Goal: Task Accomplishment & Management: Use online tool/utility

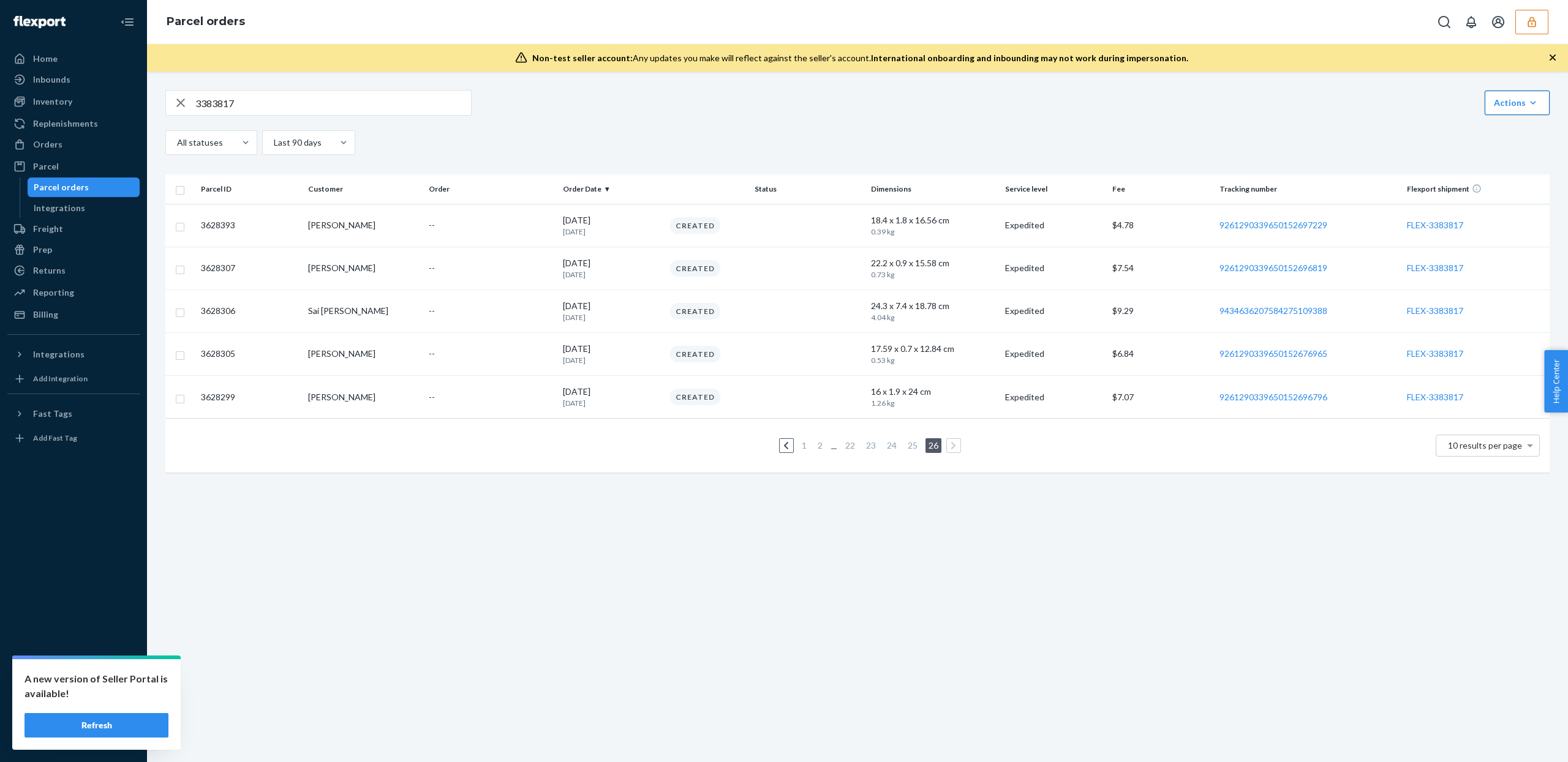
click at [1540, 111] on button "Link Parcels to Flexport Freight Shipments Cancel Parcel Orders Create Parcel O…" at bounding box center [1517, 102] width 65 height 24
click at [1493, 137] on span "Link Parcels to Flexport Freight Shipments" at bounding box center [1433, 132] width 162 height 9
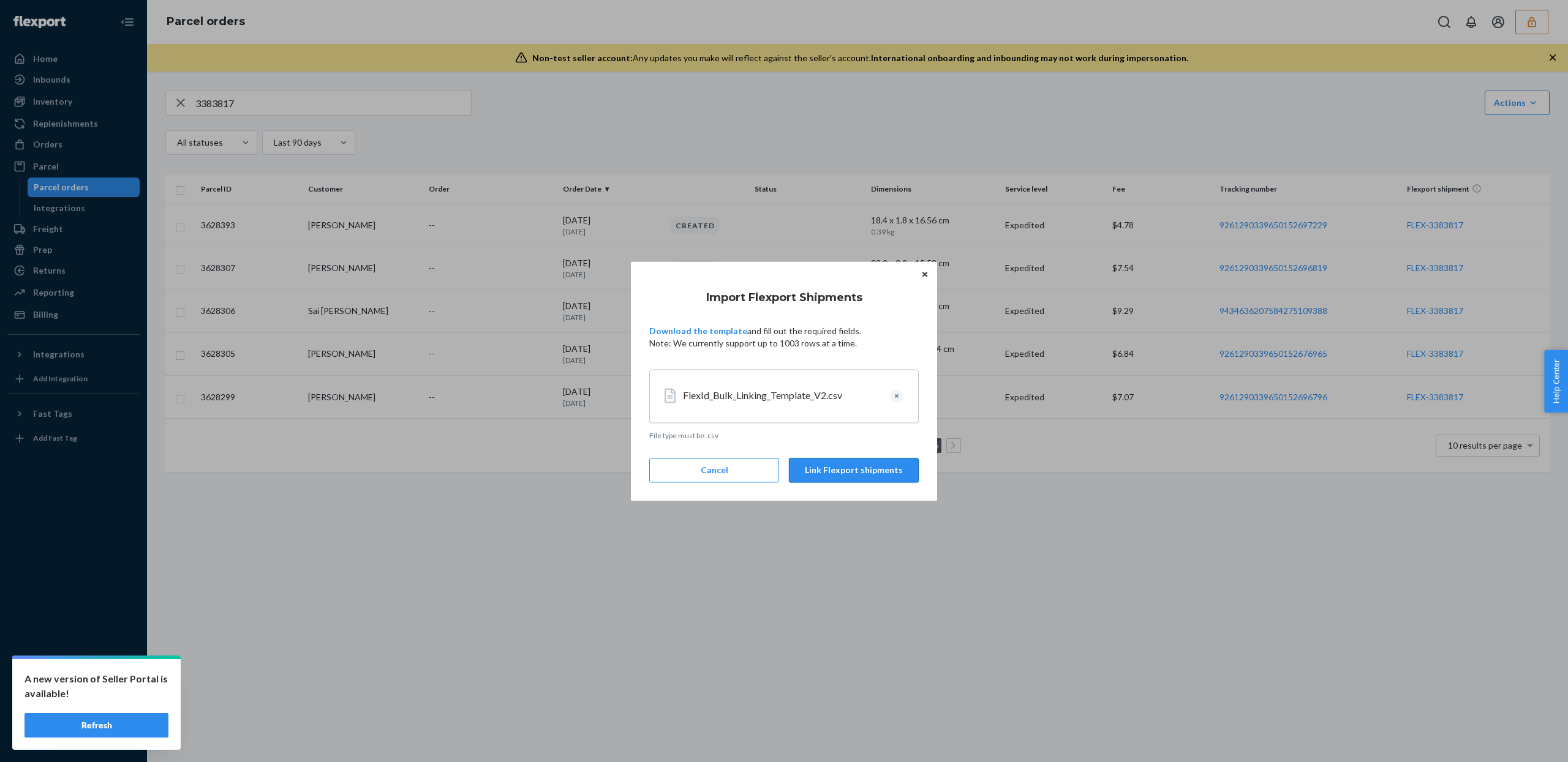
click at [859, 480] on button "Link Flexport shipments" at bounding box center [853, 470] width 130 height 24
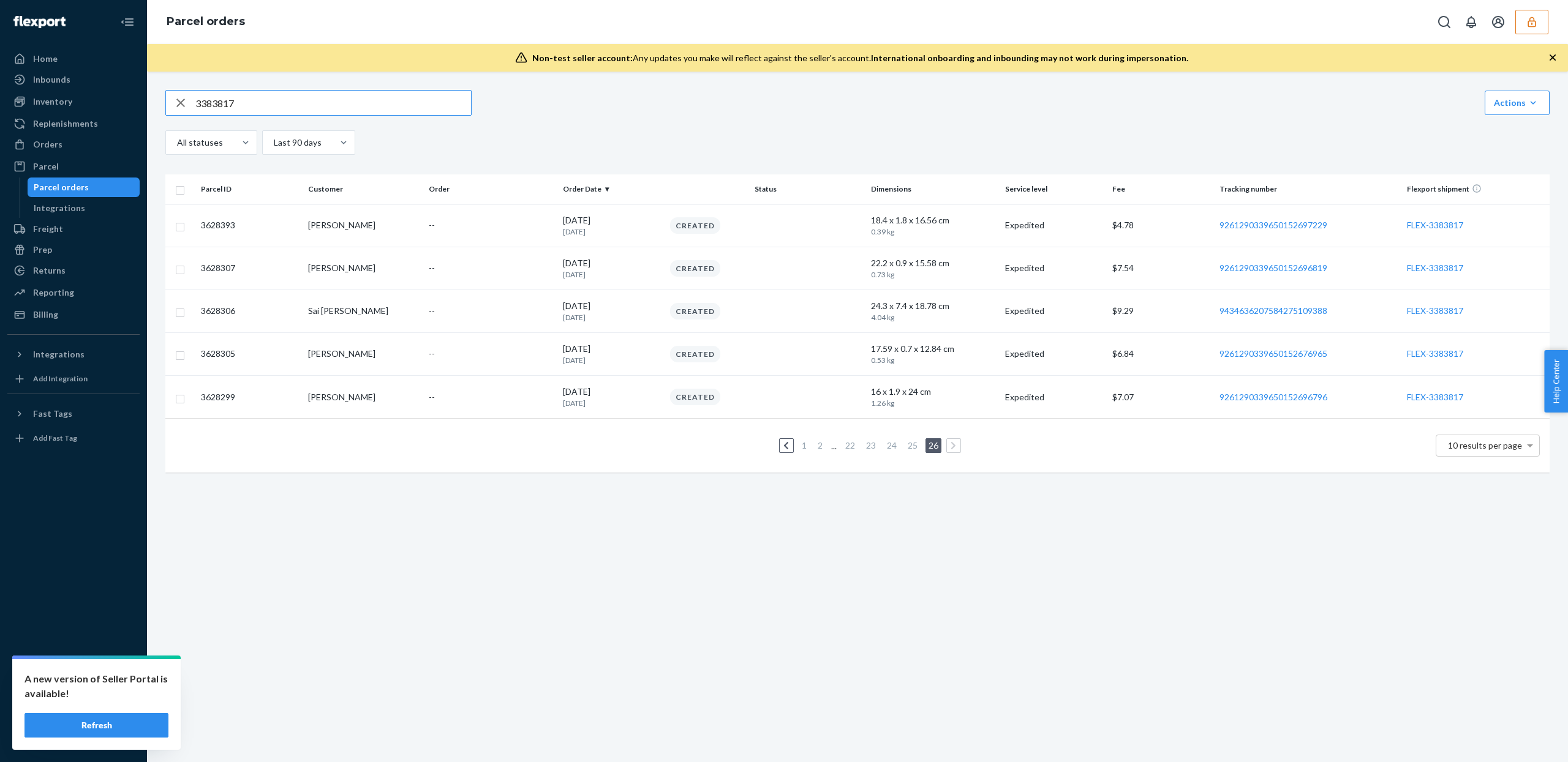
click at [435, 112] on input "3383817" at bounding box center [333, 102] width 275 height 24
click at [222, 110] on input "3383817" at bounding box center [333, 102] width 275 height 24
paste input "94086"
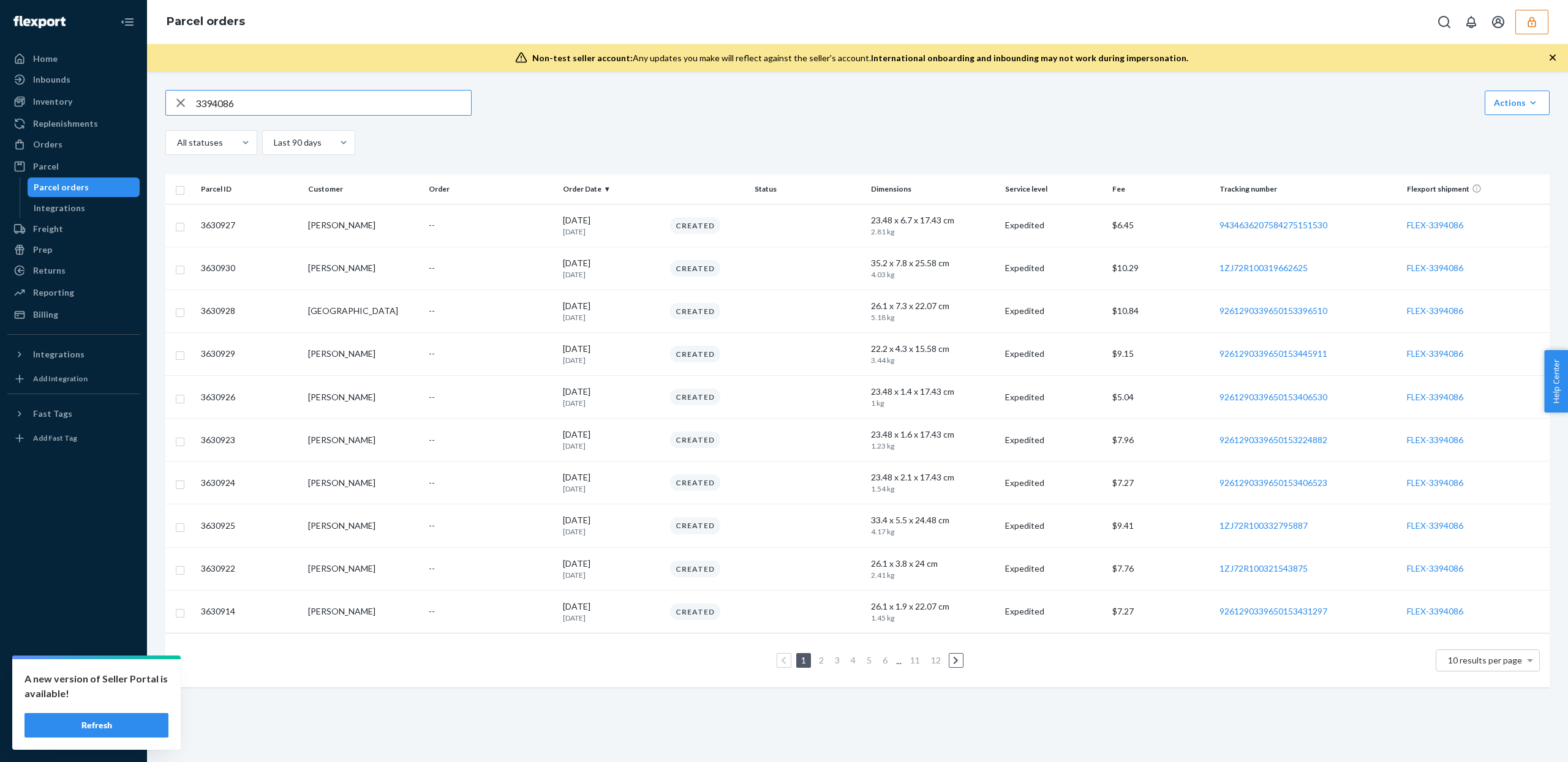
type input "3394086"
click at [946, 664] on ul "1 2 3 4 5 6 ... 11 12" at bounding box center [858, 660] width 216 height 15
click at [935, 662] on link "12" at bounding box center [936, 660] width 15 height 11
